Goal: Find contact information: Find contact information

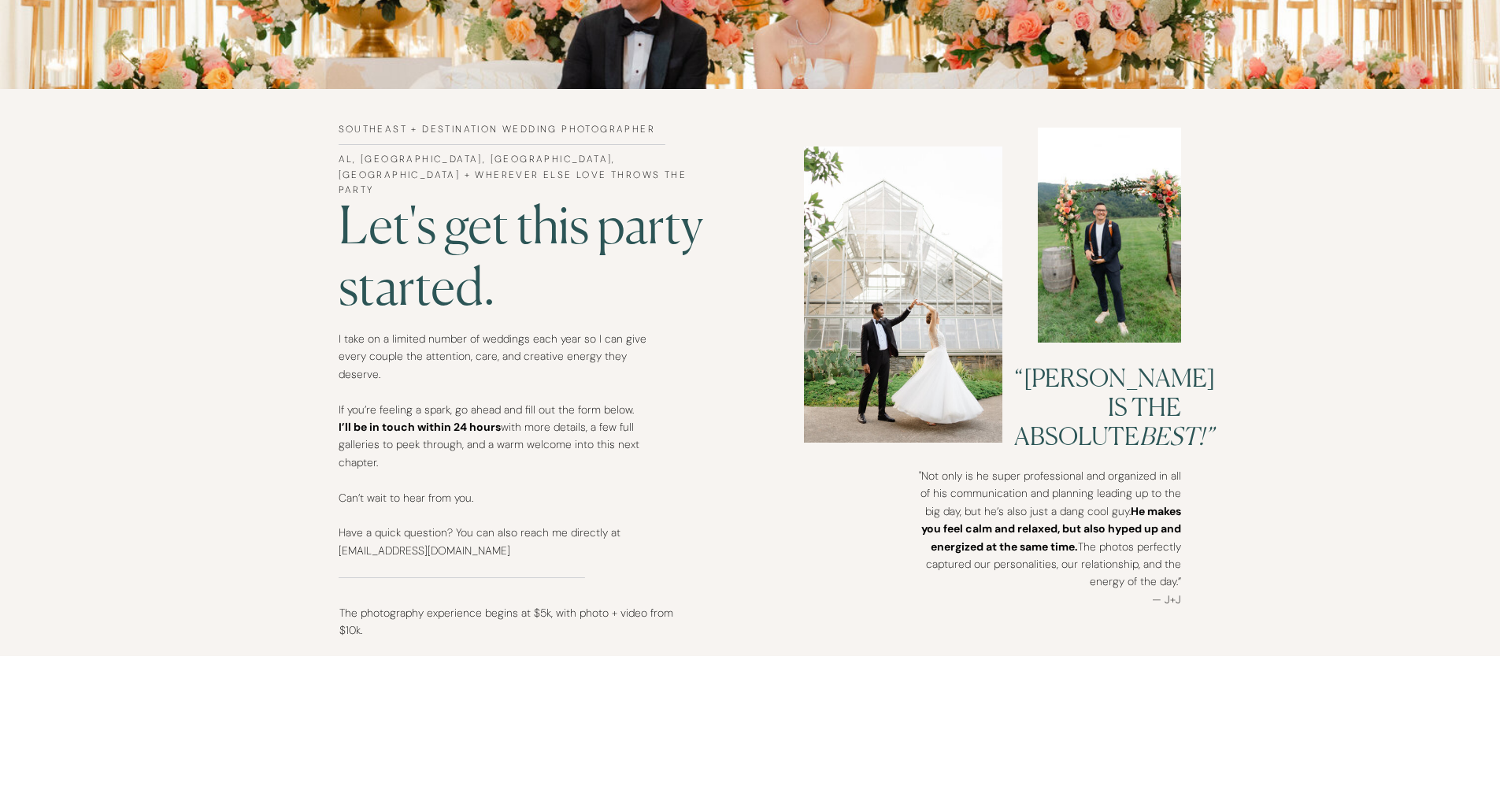
scroll to position [784, 0]
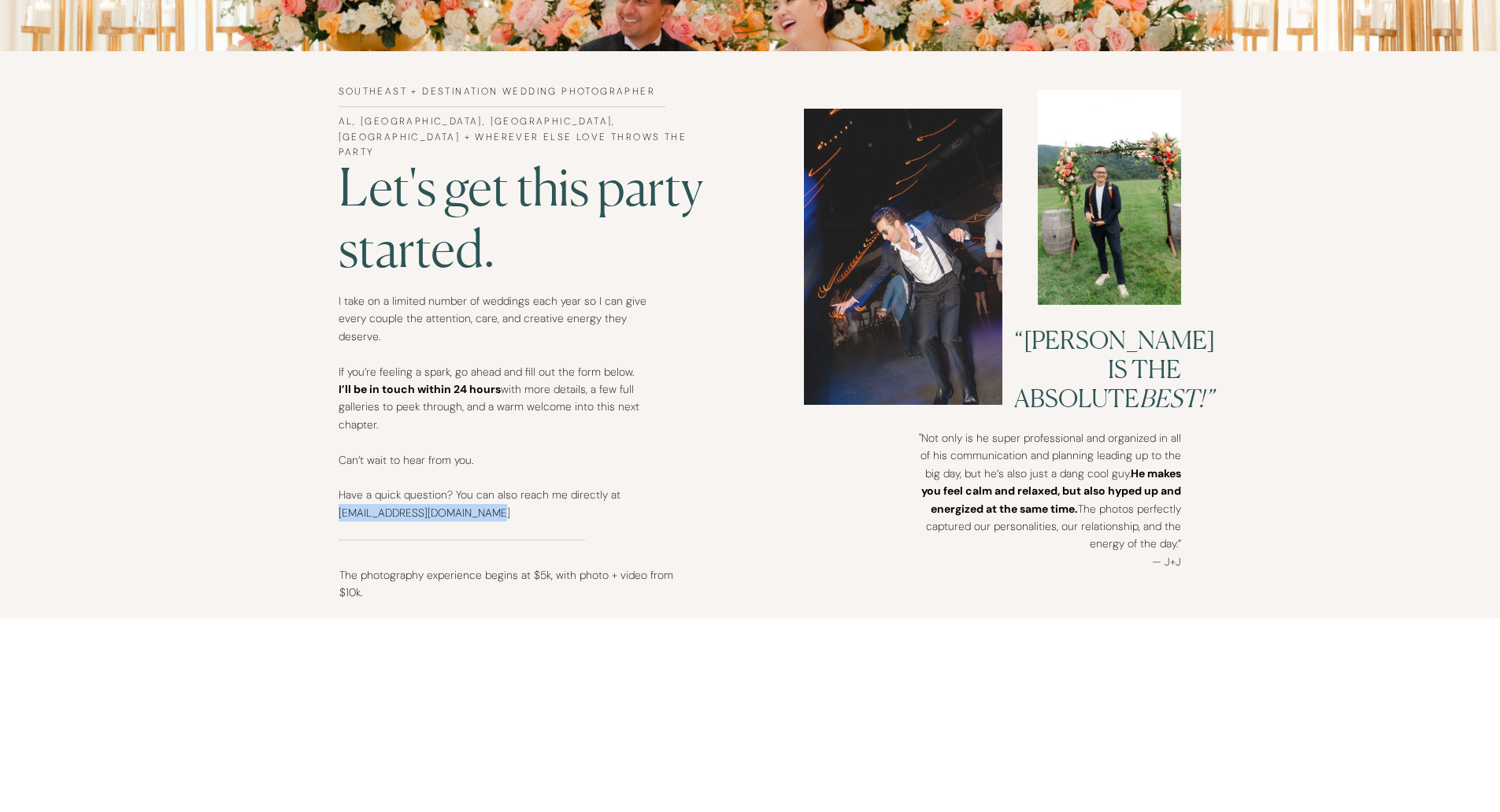
drag, startPoint x: 506, startPoint y: 513, endPoint x: 338, endPoint y: 515, distance: 168.0
click at [338, 515] on p "I take on a limited number of weddings each year so I can give every couple the…" at bounding box center [492, 414] width 308 height 245
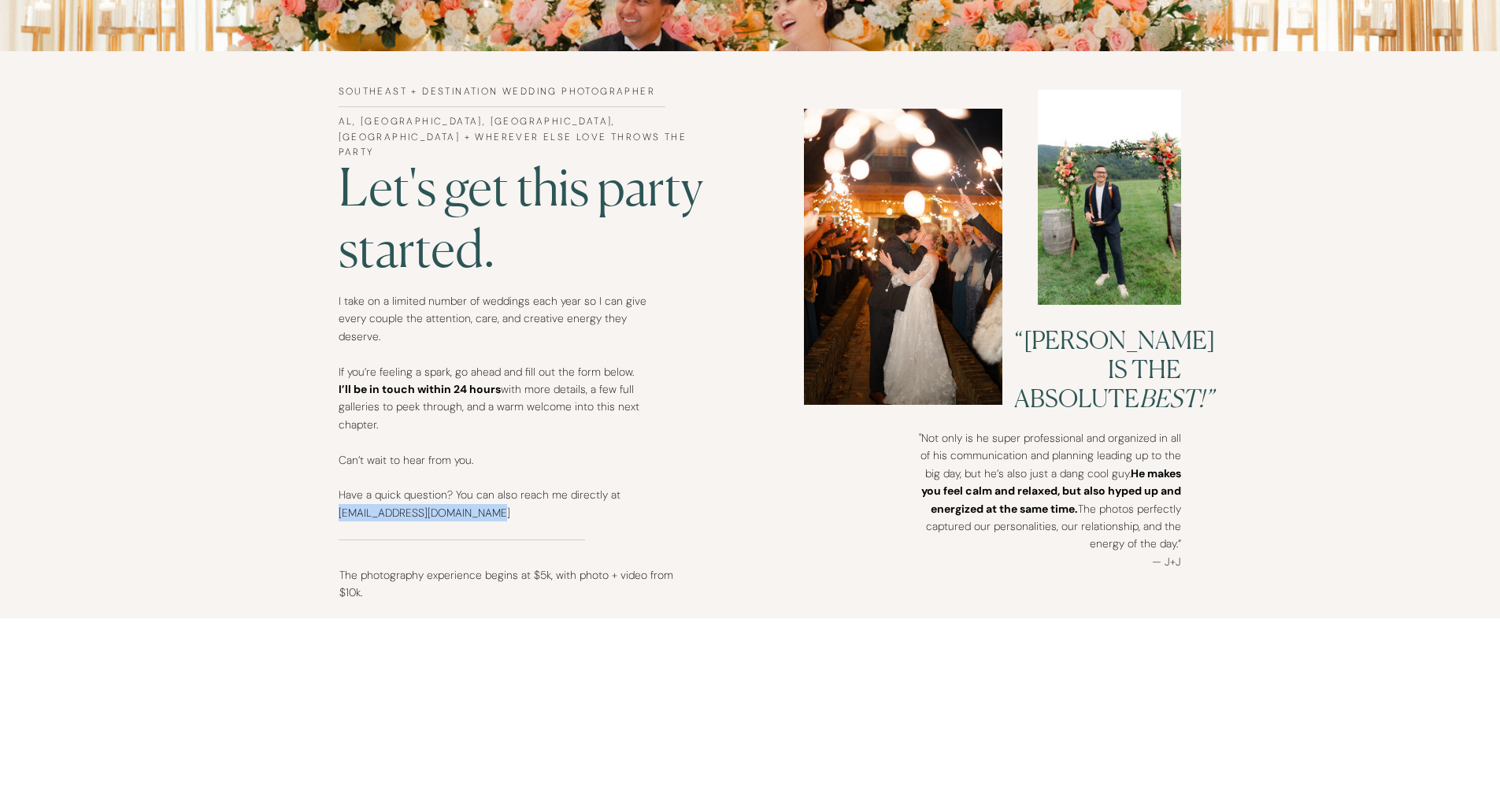
copy p "simonanthonyphoto@gmail.com"
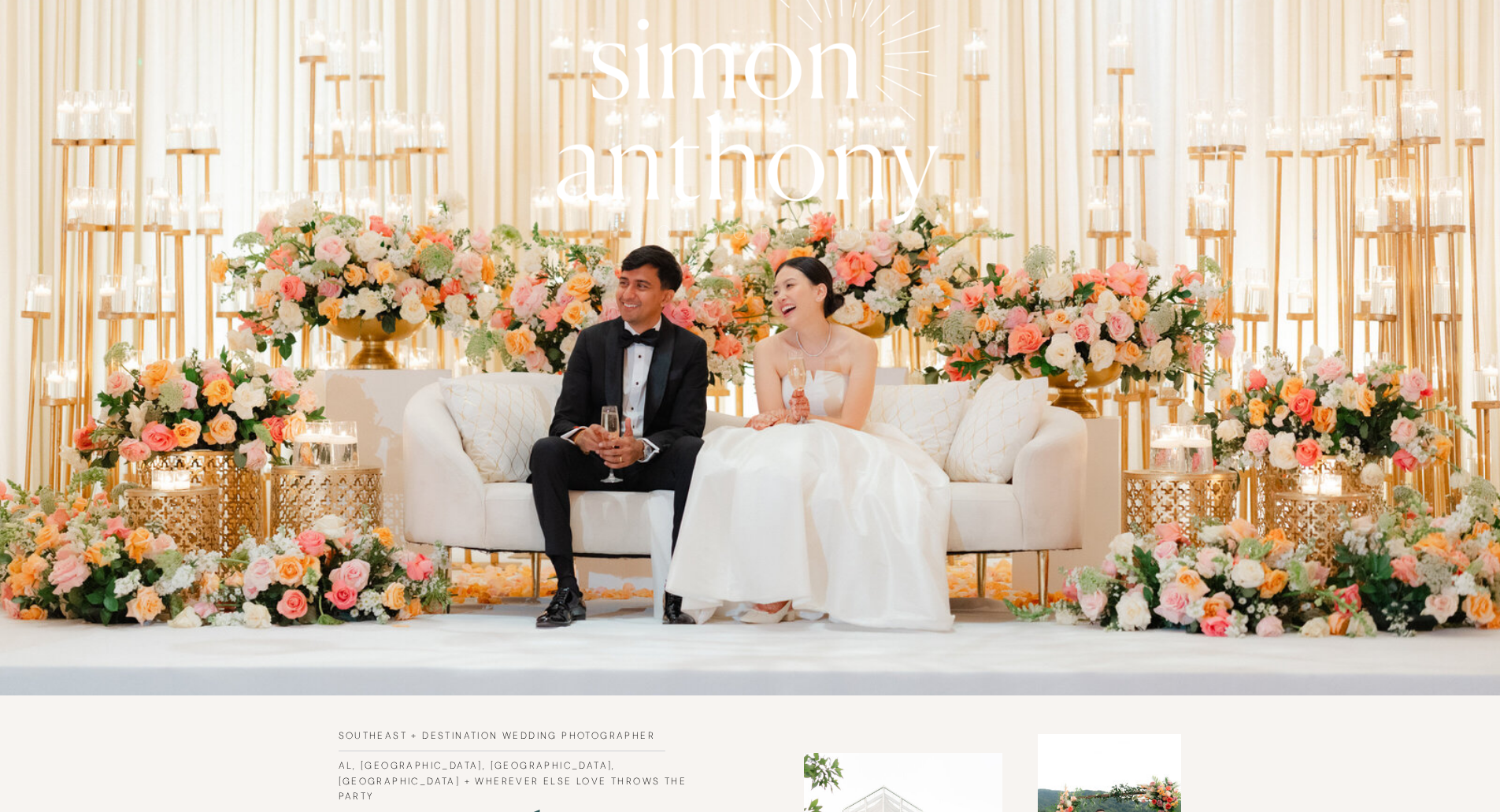
scroll to position [0, 0]
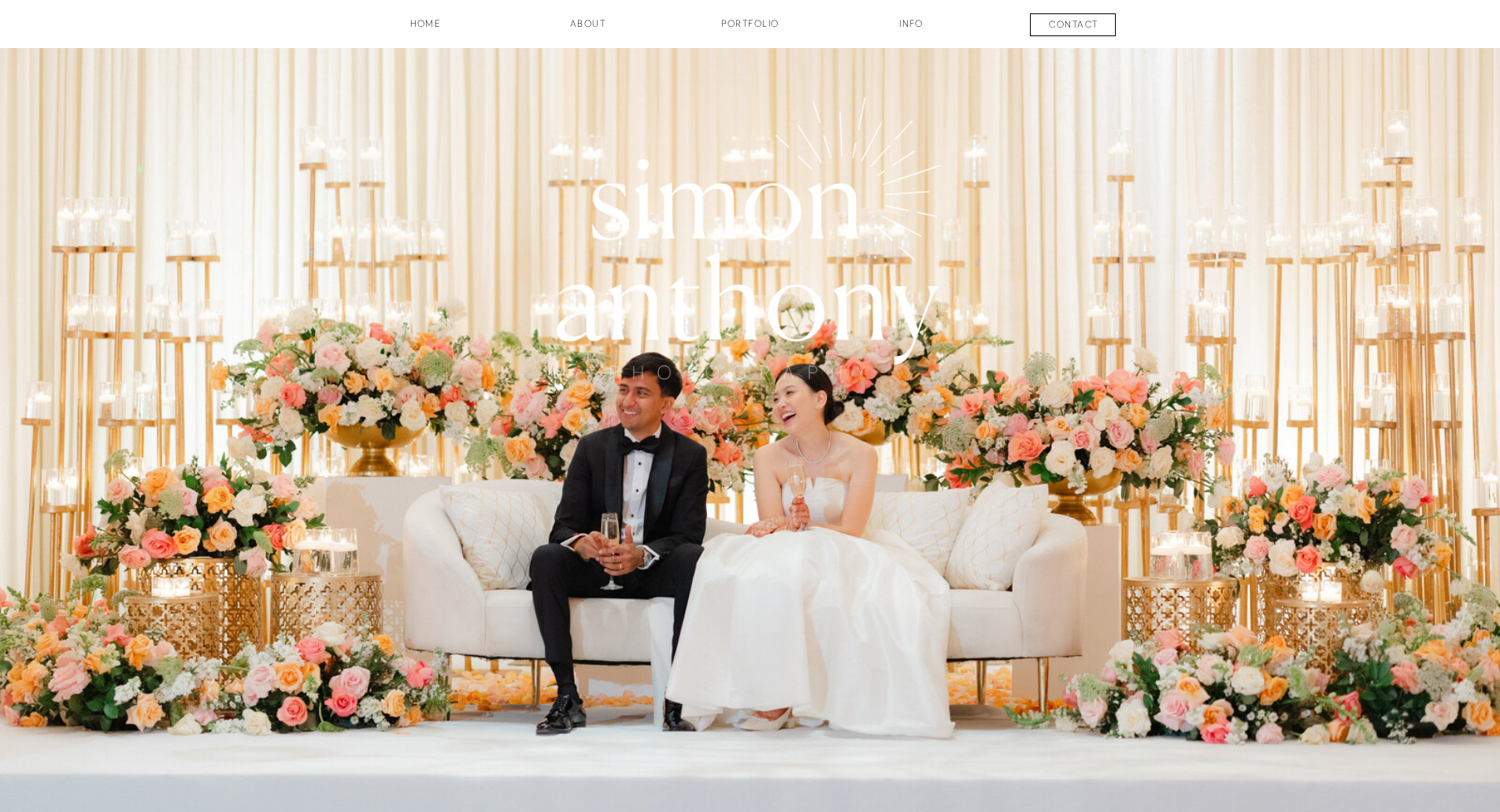
click at [905, 27] on h3 "INFO" at bounding box center [912, 30] width 79 height 26
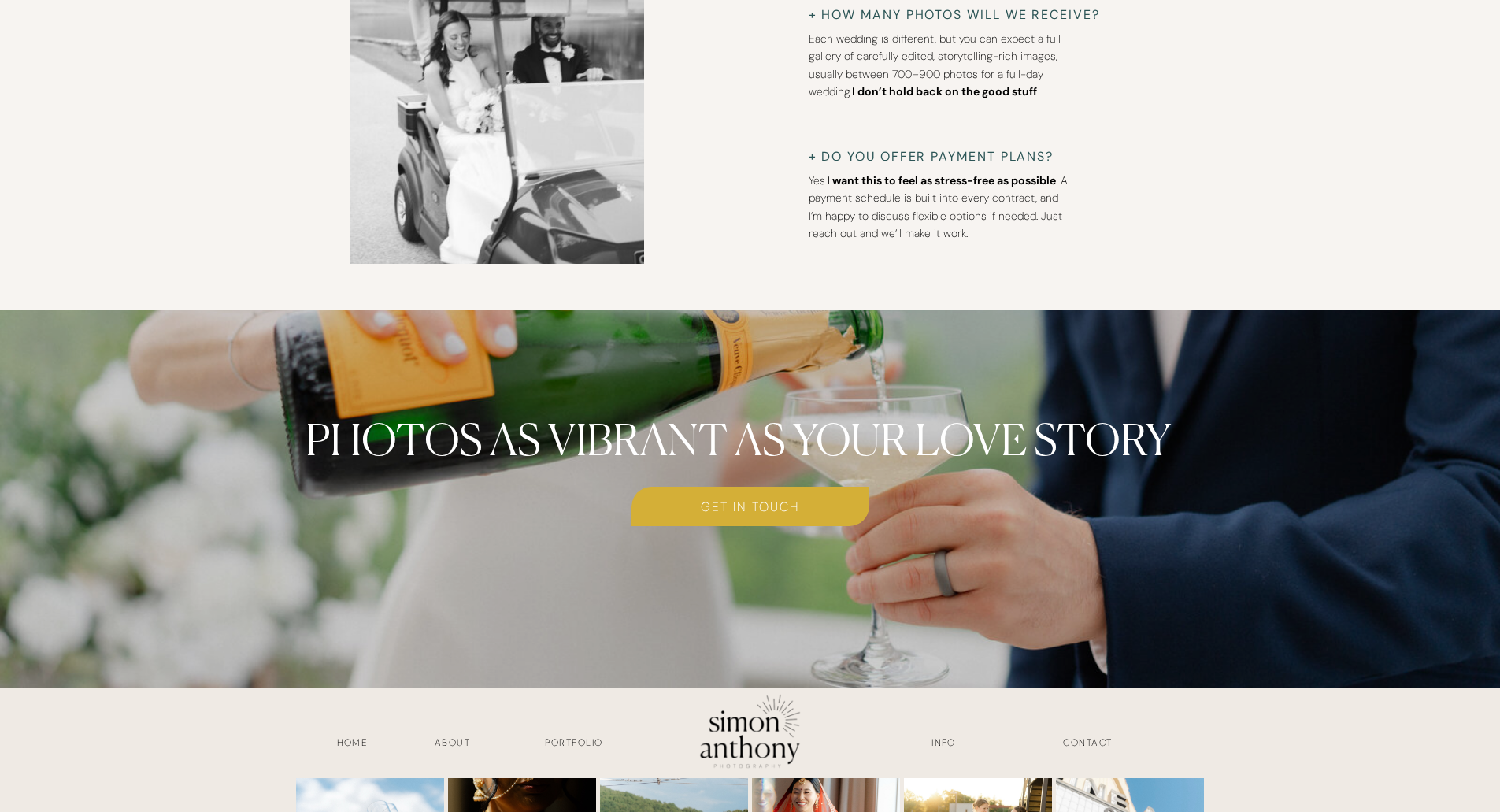
scroll to position [6228, 0]
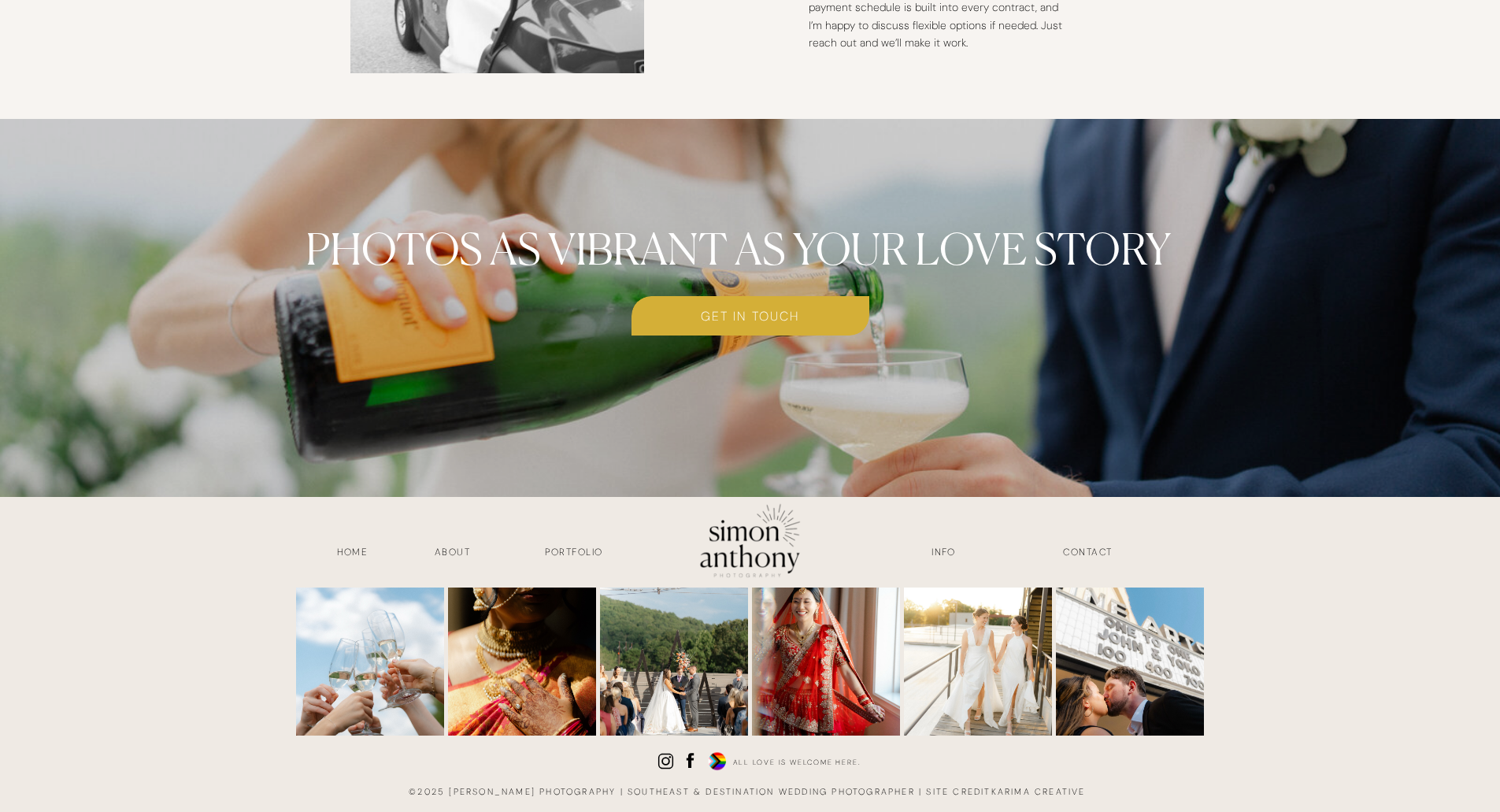
click at [349, 550] on h3 "HOME" at bounding box center [353, 553] width 79 height 18
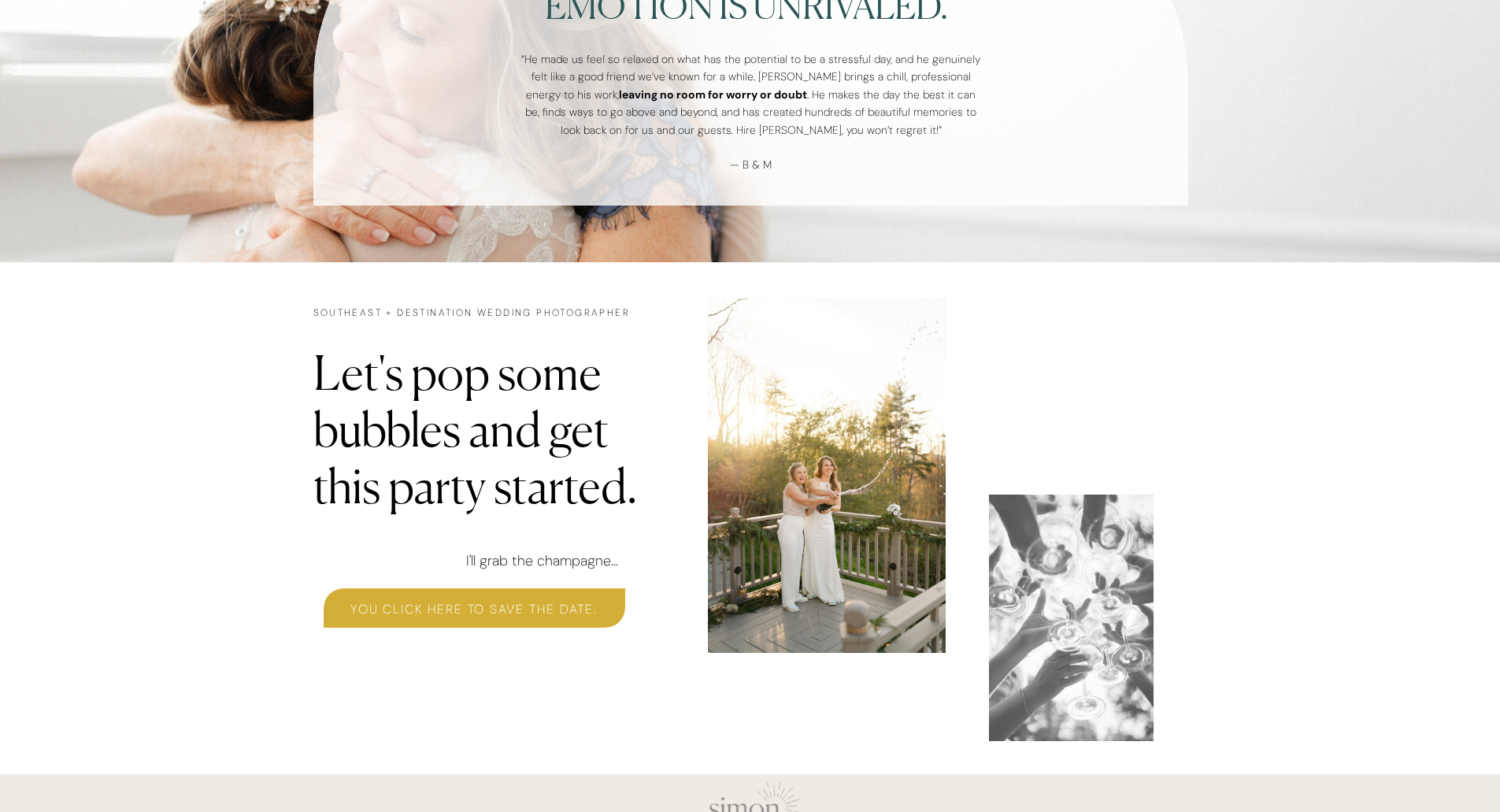
scroll to position [4723, 0]
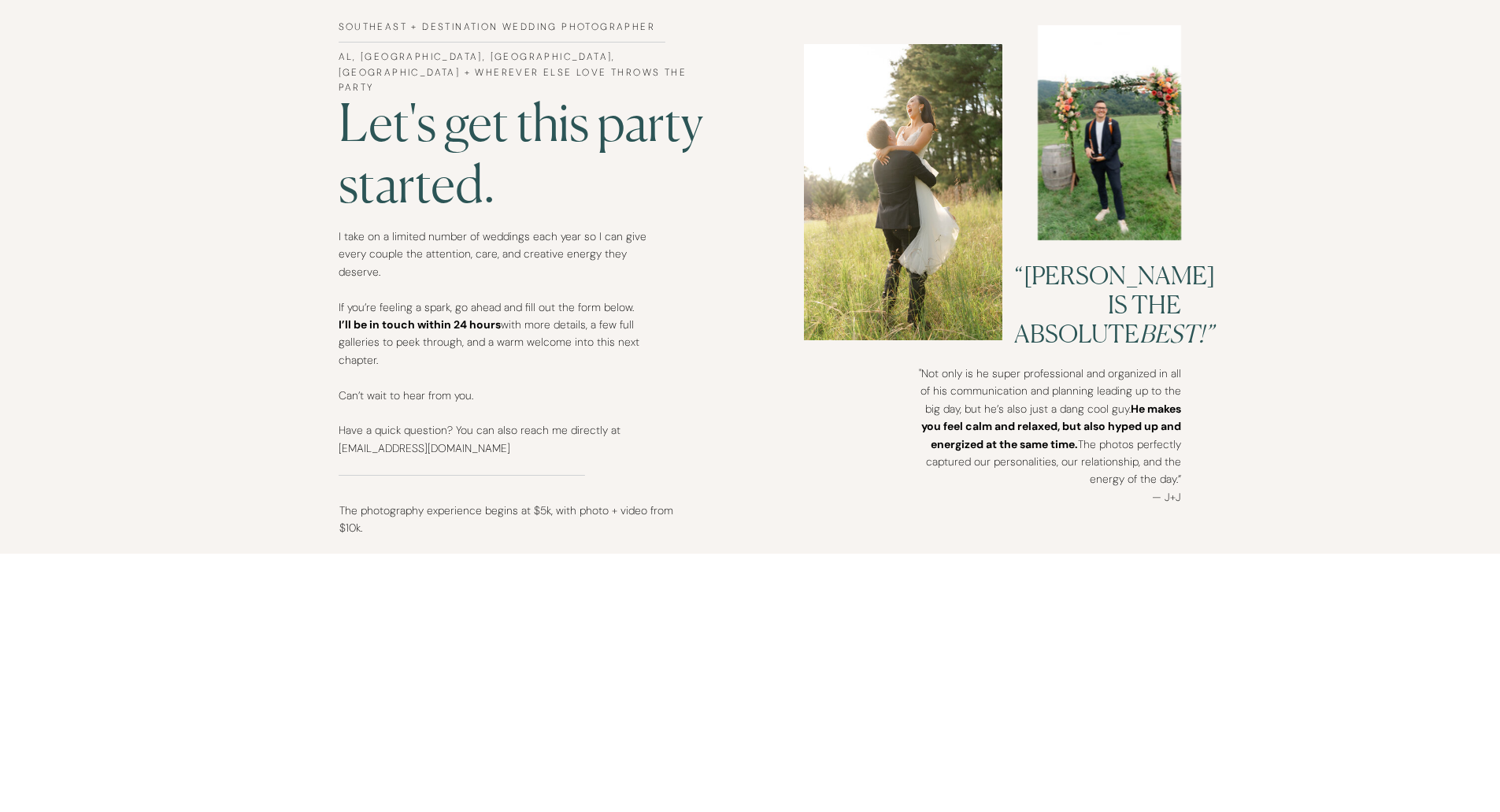
scroll to position [945, 0]
